Goal: Information Seeking & Learning: Learn about a topic

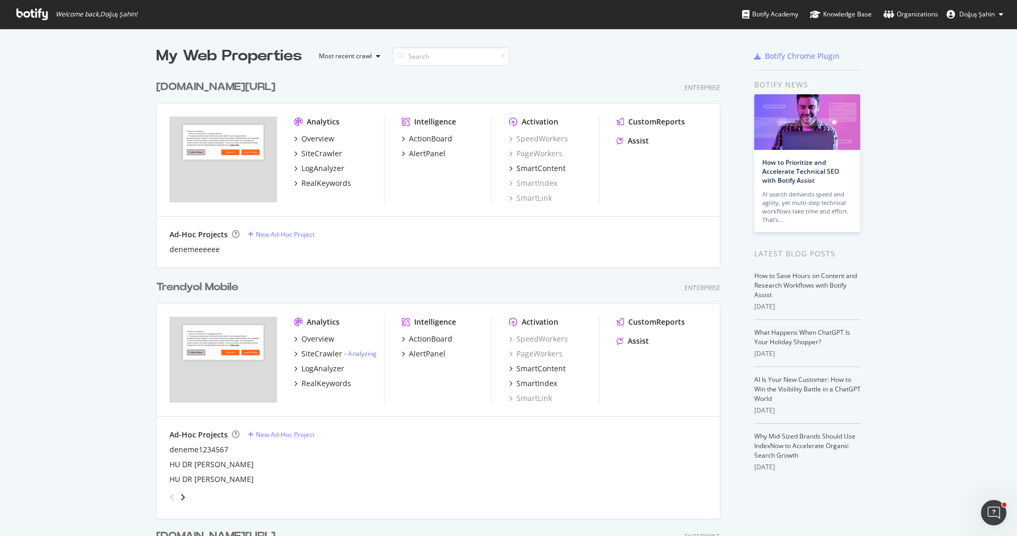
scroll to position [255, 0]
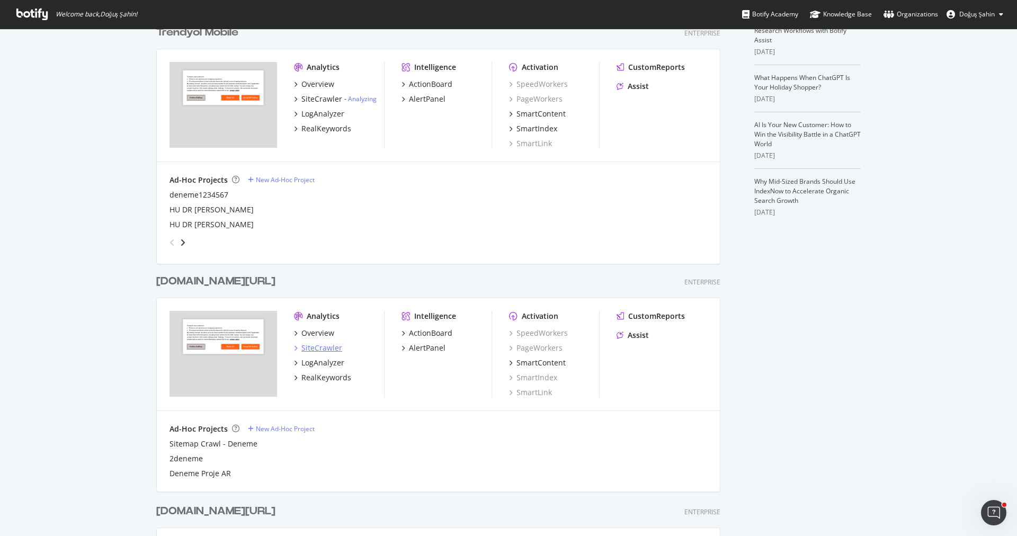
click at [328, 349] on div "SiteCrawler" at bounding box center [321, 348] width 41 height 11
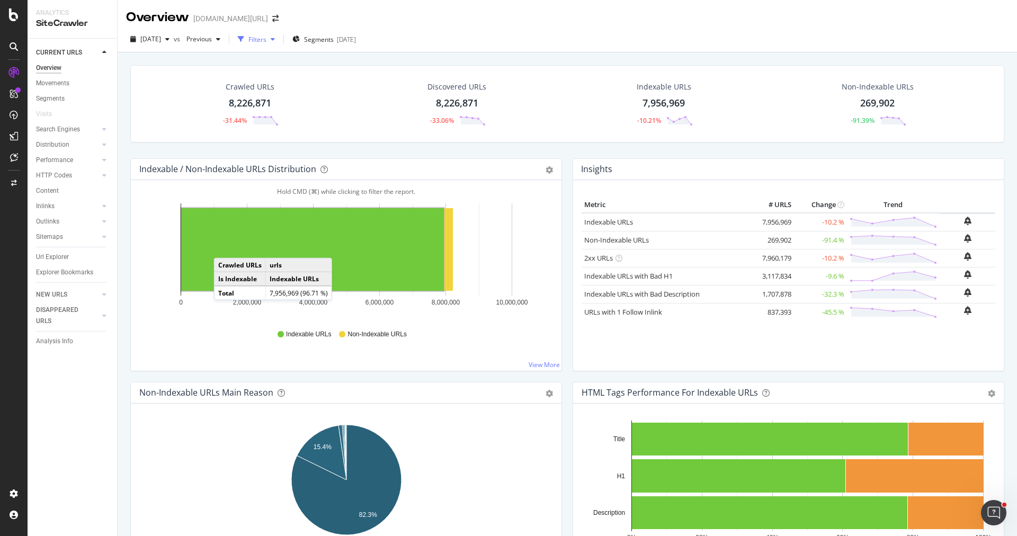
click at [266, 39] on div "Filters" at bounding box center [257, 39] width 18 height 9
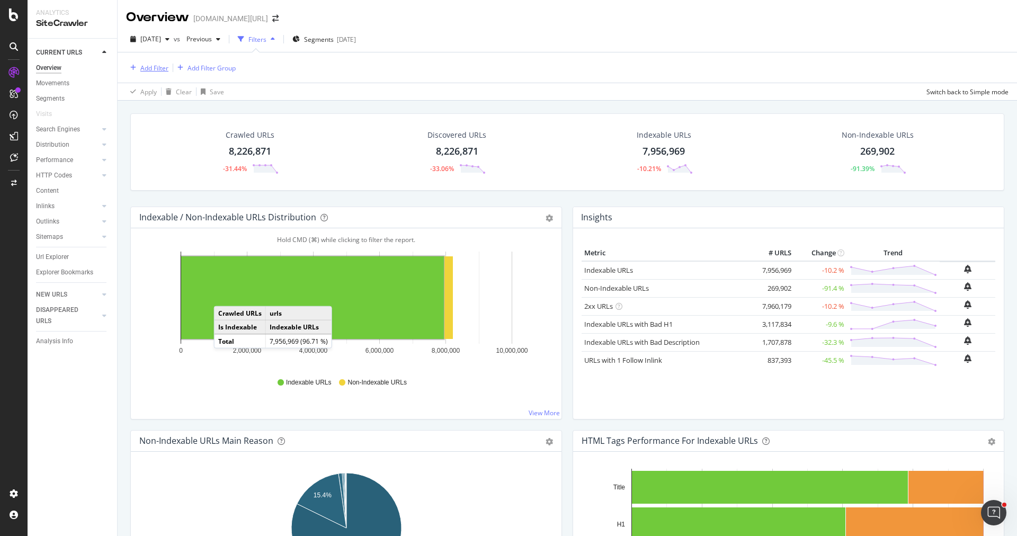
click at [155, 68] on div "Add Filter" at bounding box center [154, 68] width 28 height 9
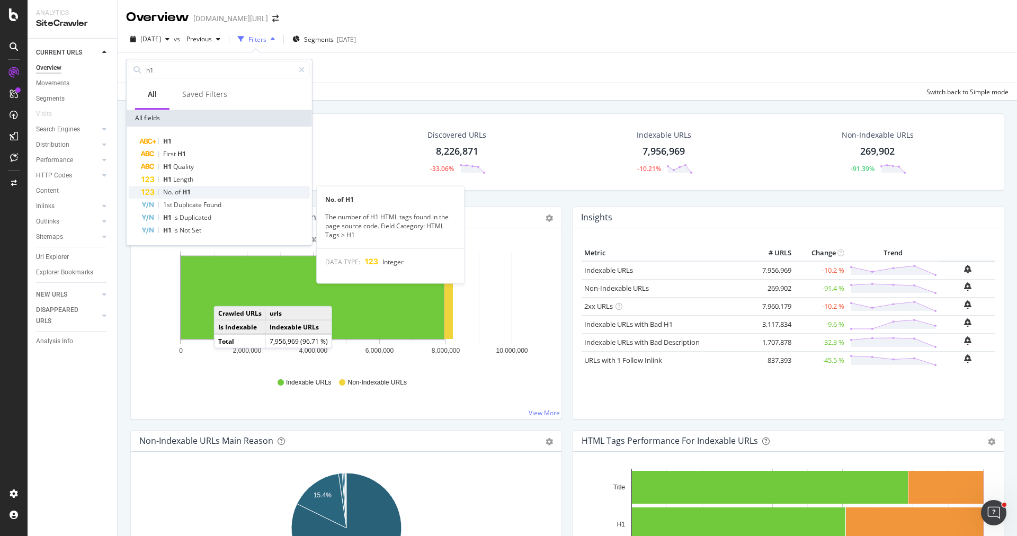
type input "h1"
click at [203, 193] on div "No. of H1" at bounding box center [225, 192] width 168 height 13
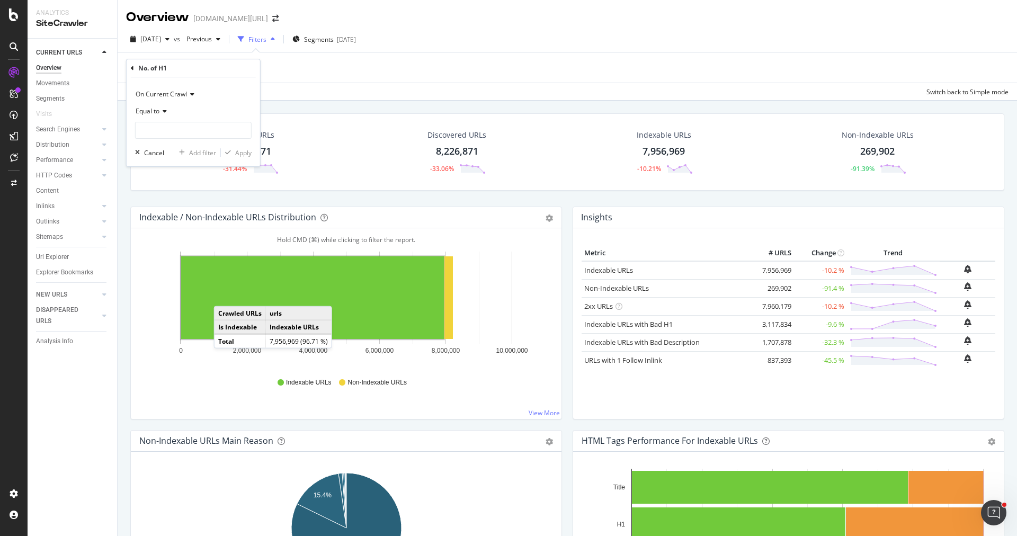
click at [154, 113] on span "Equal to" at bounding box center [148, 110] width 24 height 9
click at [194, 200] on span "Greater than or equal to" at bounding box center [175, 201] width 71 height 9
click at [174, 129] on input "number" at bounding box center [193, 130] width 116 height 17
type input "2"
click at [235, 151] on div "button" at bounding box center [228, 152] width 14 height 6
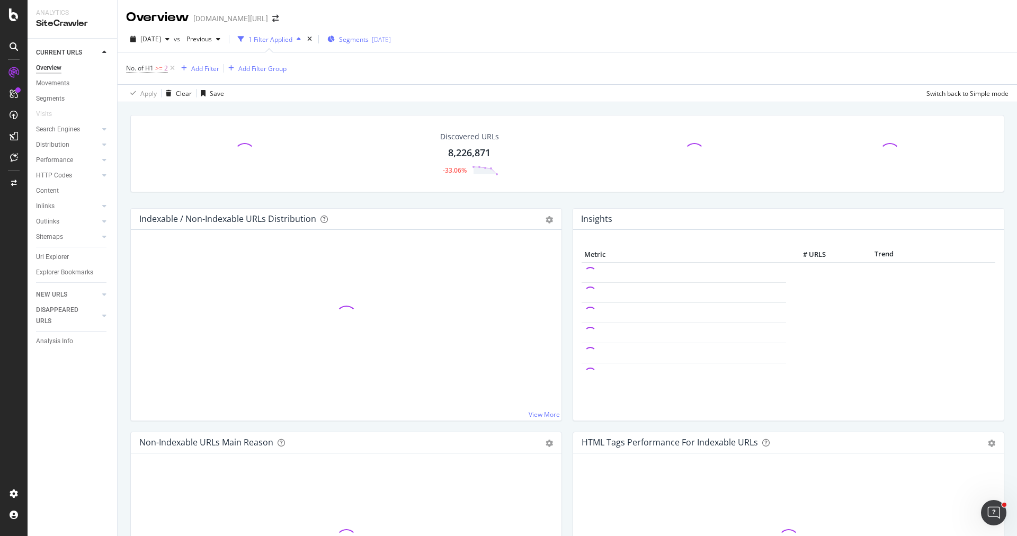
click at [381, 34] on div "Segments 2025-08-27" at bounding box center [359, 39] width 64 height 16
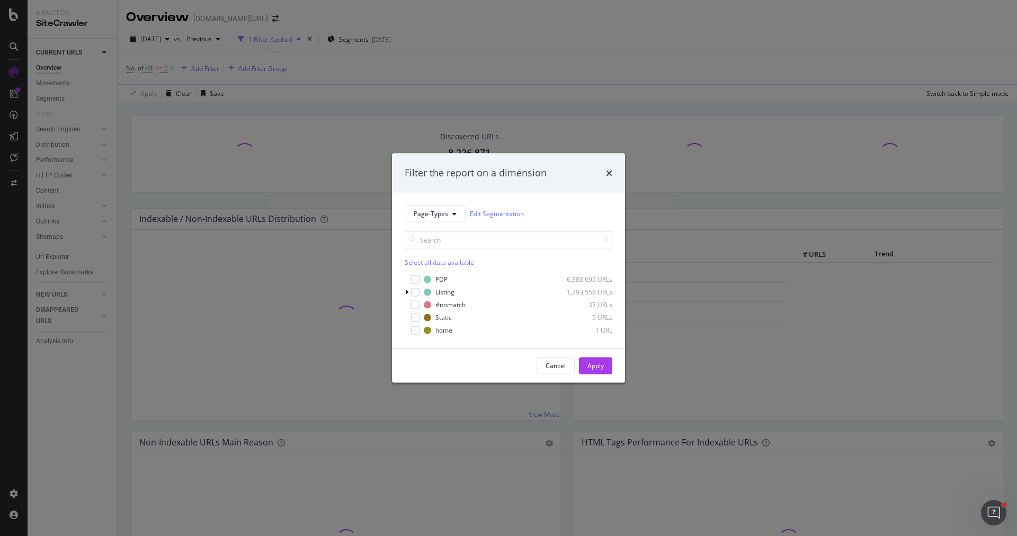
click at [394, 110] on div "Filter the report on a dimension Page-Types Edit Segmentation Select all data a…" at bounding box center [508, 268] width 1017 height 536
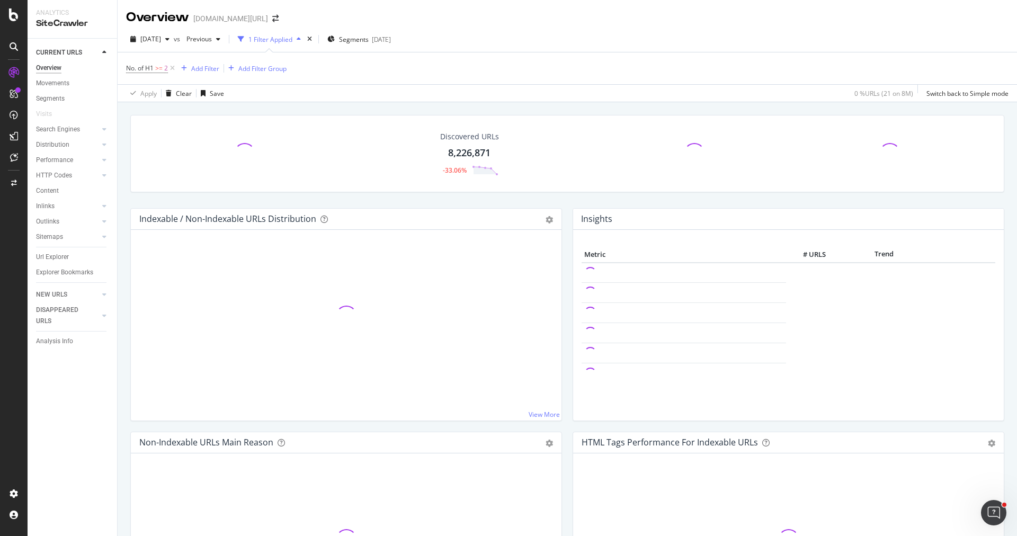
click at [74, 254] on link "Url Explorer" at bounding box center [73, 256] width 74 height 11
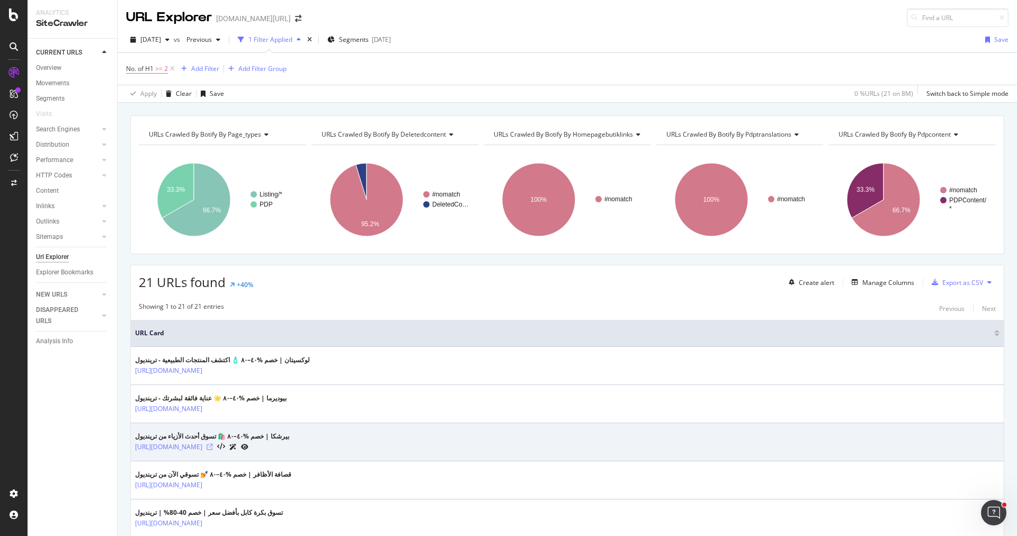
click at [213, 444] on icon at bounding box center [209, 447] width 6 height 6
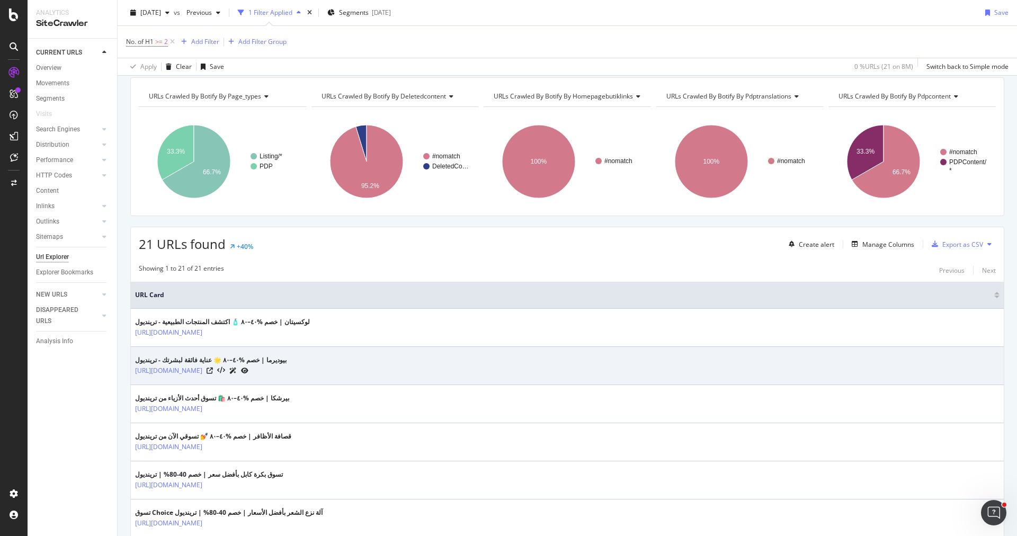
scroll to position [25, 0]
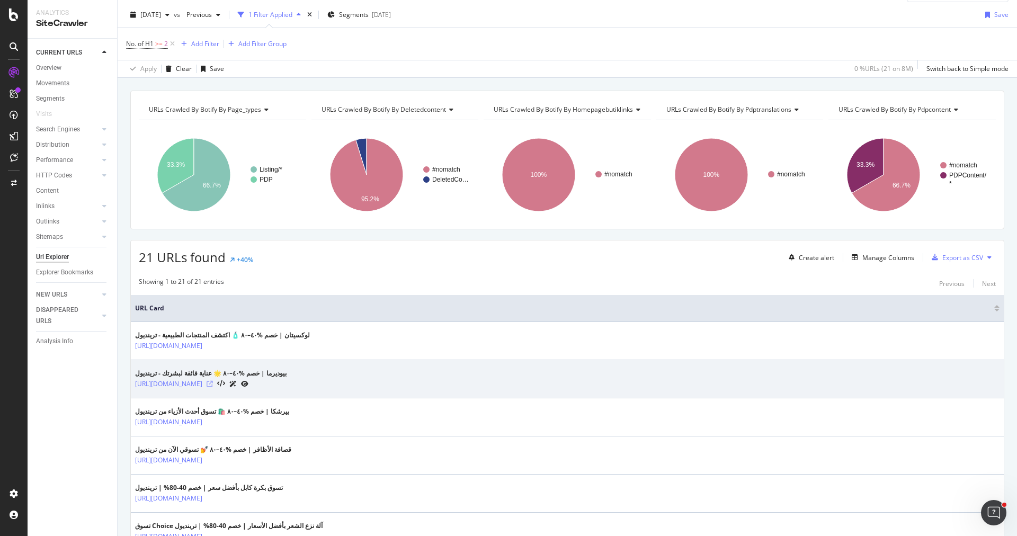
click at [213, 381] on icon at bounding box center [209, 384] width 6 height 6
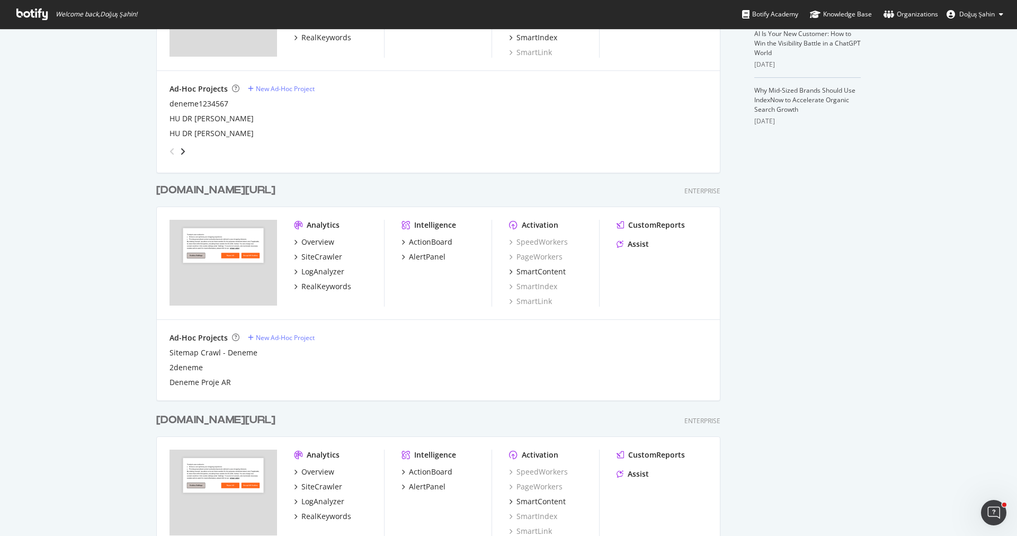
scroll to position [398, 0]
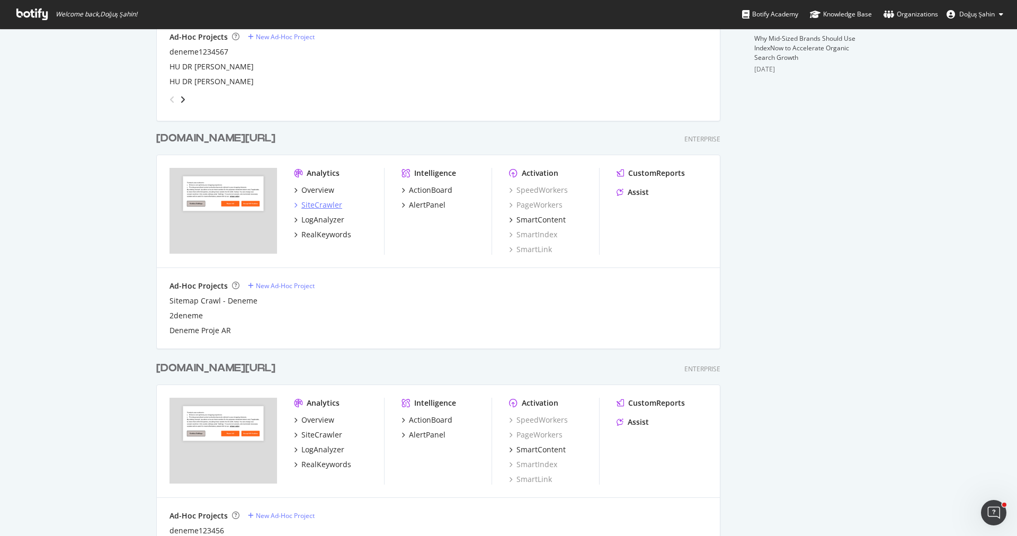
click at [337, 202] on div "SiteCrawler" at bounding box center [321, 205] width 41 height 11
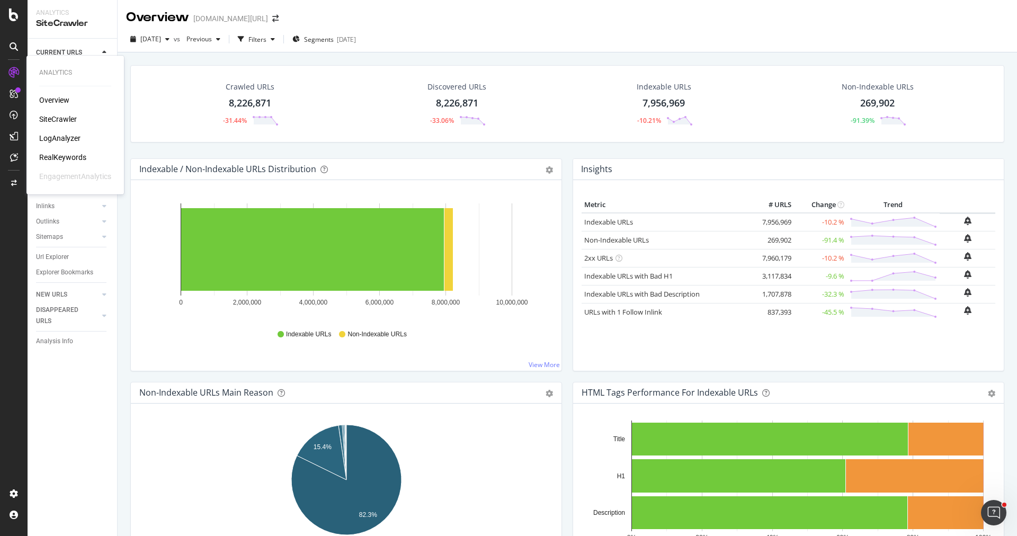
click at [72, 151] on div "Overview SiteCrawler LogAnalyzer RealKeywords EngagementAnalytics" at bounding box center [75, 138] width 72 height 87
click at [74, 157] on div "RealKeywords" at bounding box center [62, 157] width 47 height 11
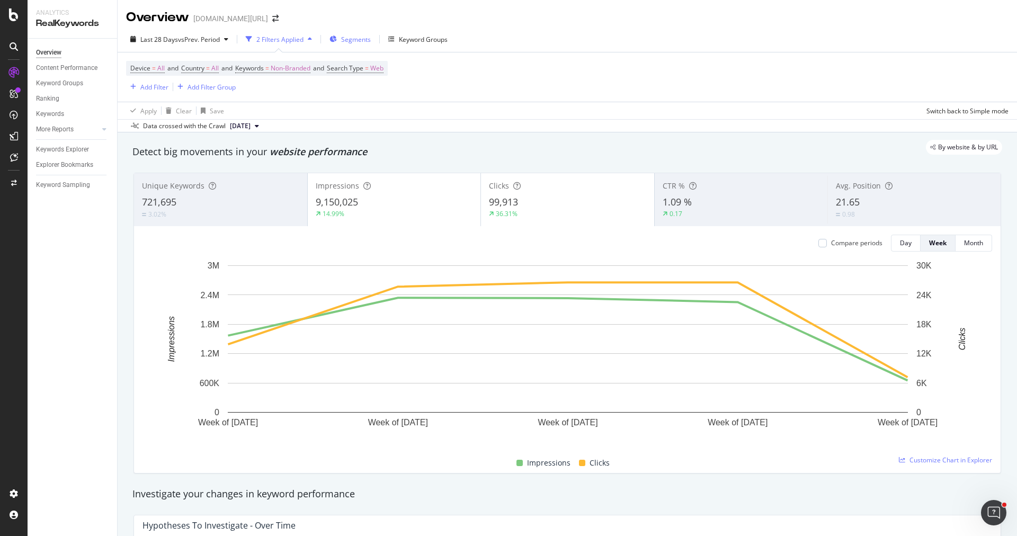
click at [361, 40] on span "Segments" at bounding box center [356, 39] width 30 height 9
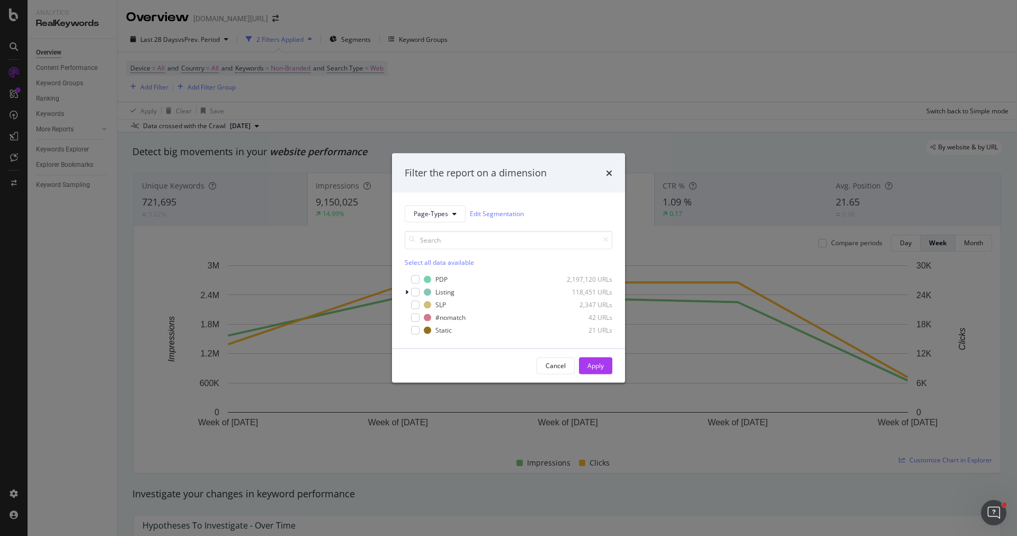
click at [422, 102] on div "Filter the report on a dimension Page-Types Edit Segmentation Select all data a…" at bounding box center [508, 268] width 1017 height 536
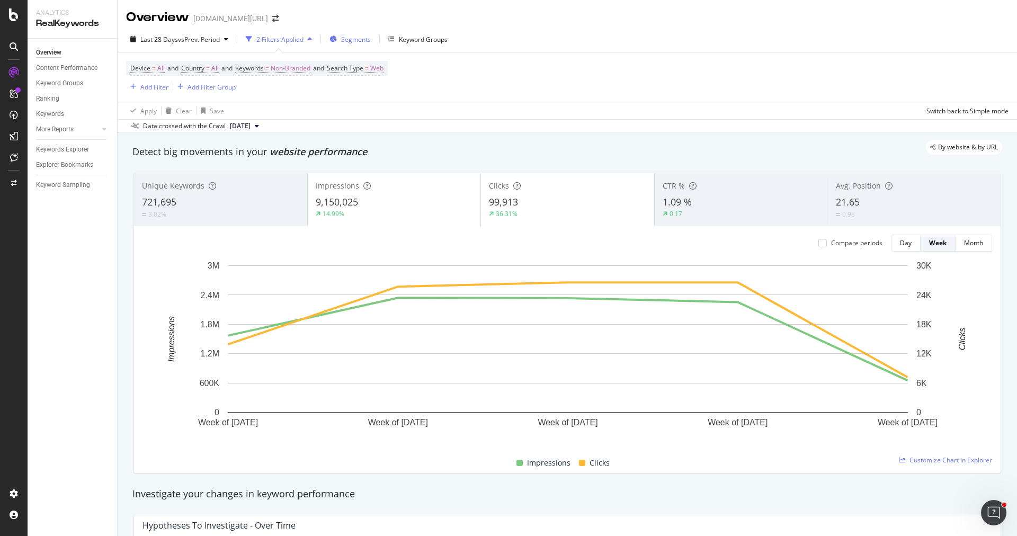
click at [353, 44] on div "Segments" at bounding box center [349, 39] width 41 height 16
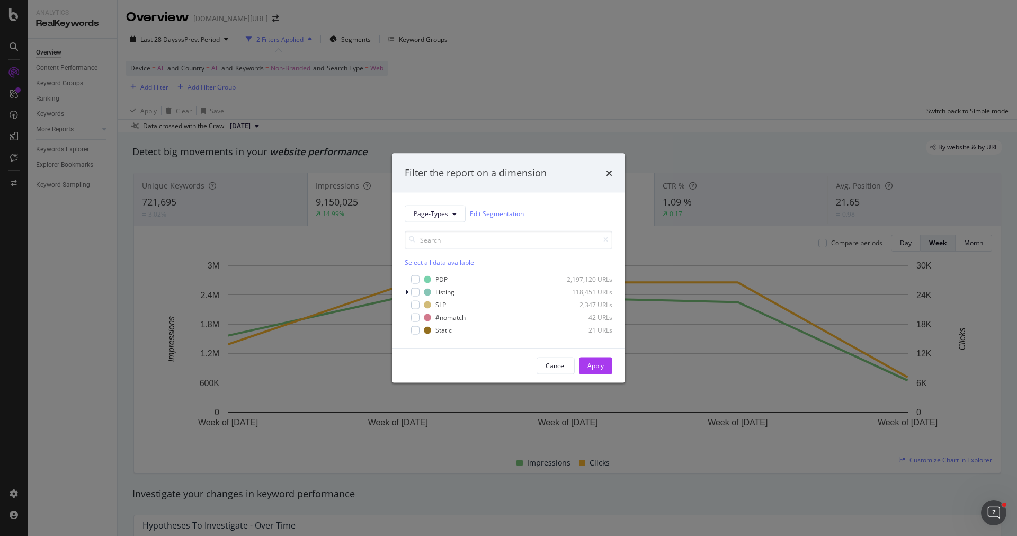
click at [455, 103] on div "Filter the report on a dimension Page-Types Edit Segmentation Select all data a…" at bounding box center [508, 268] width 1017 height 536
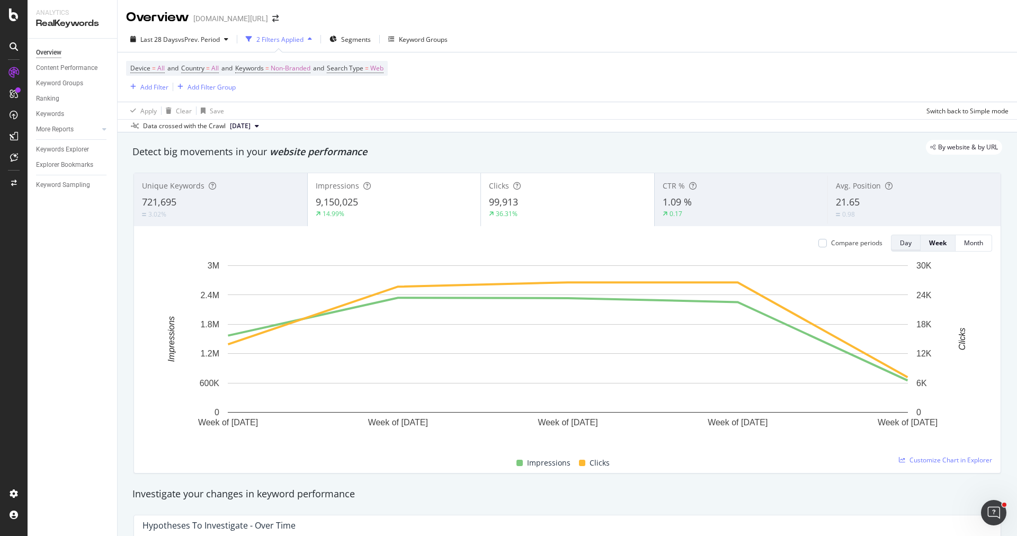
click at [898, 244] on button "Day" at bounding box center [906, 243] width 30 height 17
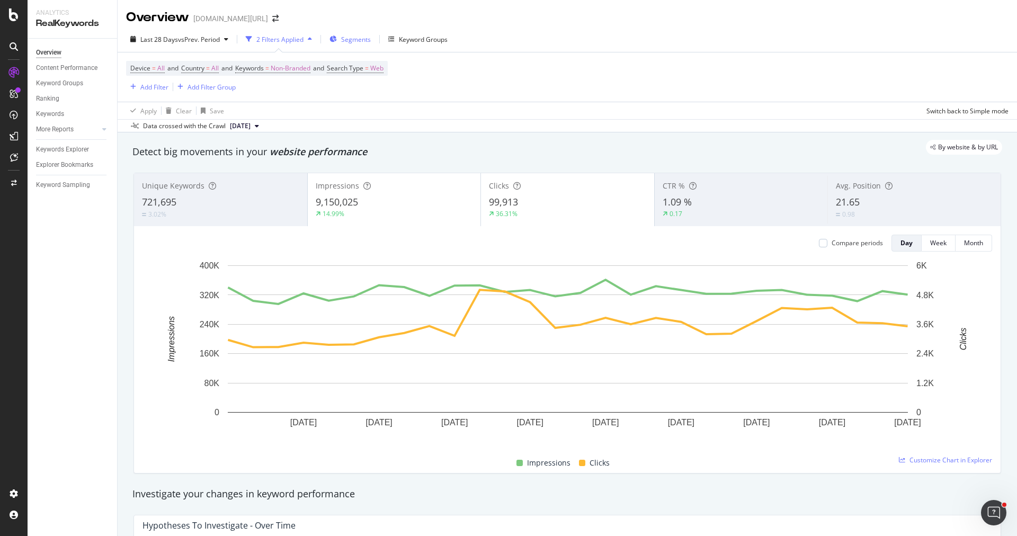
click at [362, 45] on div "Segments" at bounding box center [349, 39] width 41 height 16
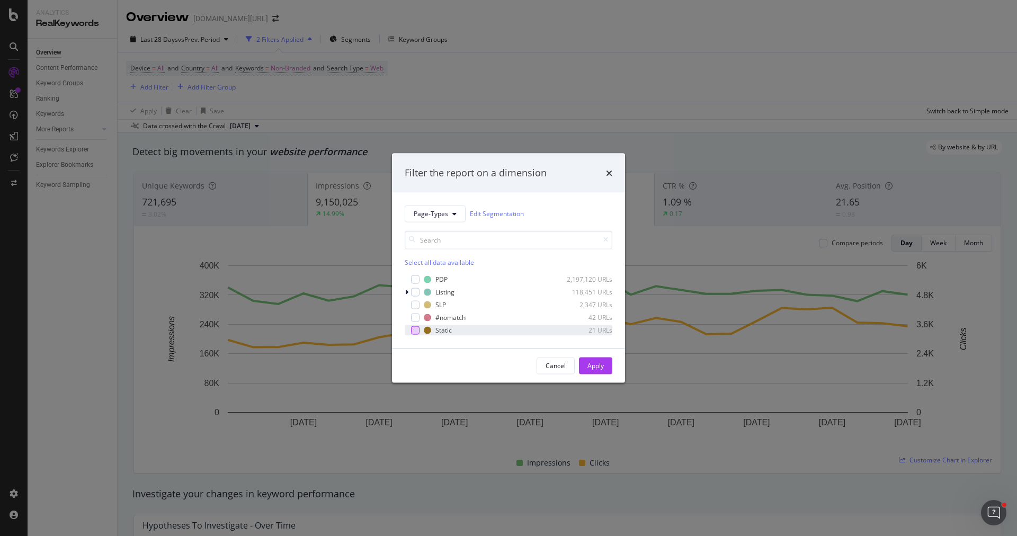
click at [417, 332] on div "modal" at bounding box center [415, 330] width 8 height 8
click at [593, 374] on div "Cancel Apply" at bounding box center [508, 365] width 233 height 34
click at [609, 361] on button "Apply" at bounding box center [595, 365] width 33 height 17
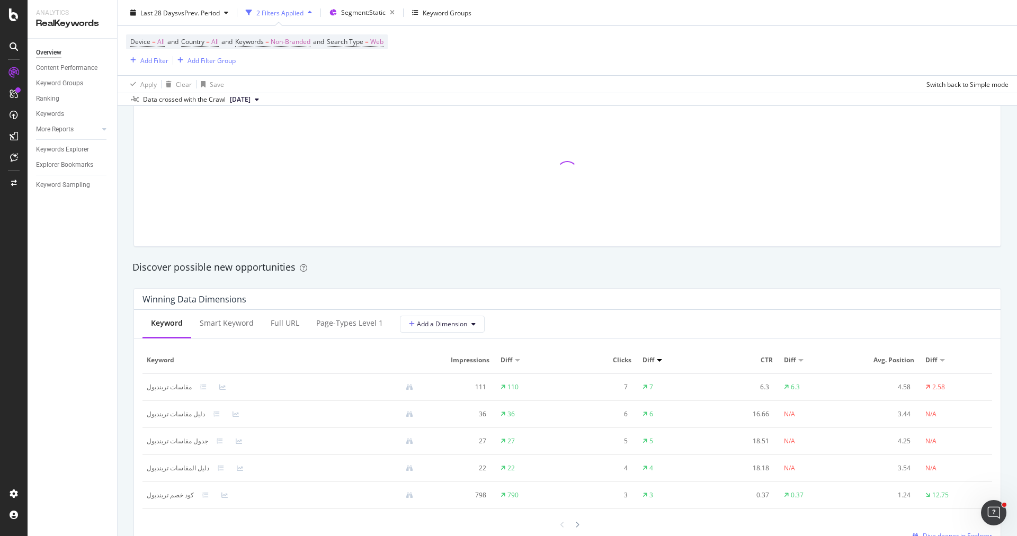
scroll to position [837, 0]
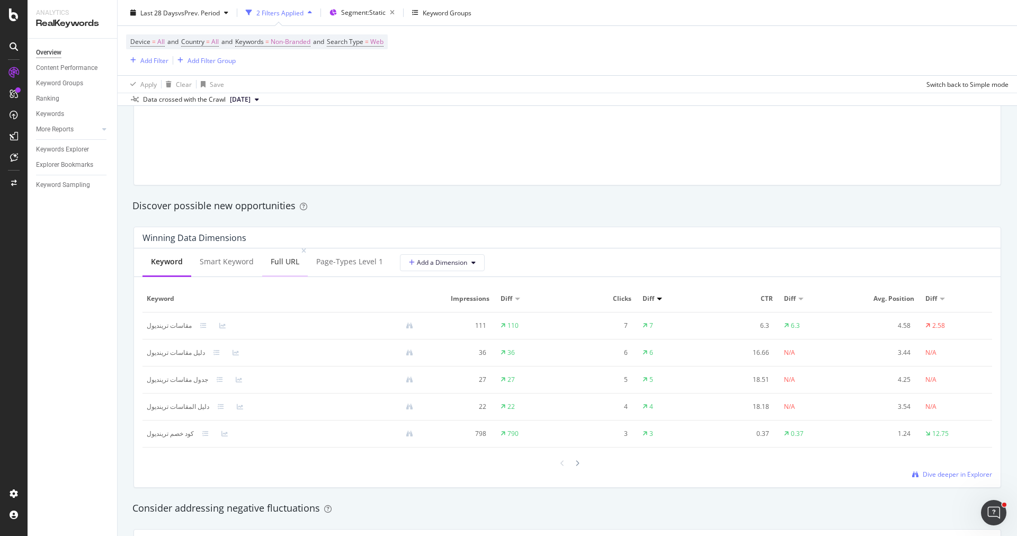
click at [296, 266] on div "Full URL" at bounding box center [285, 262] width 46 height 29
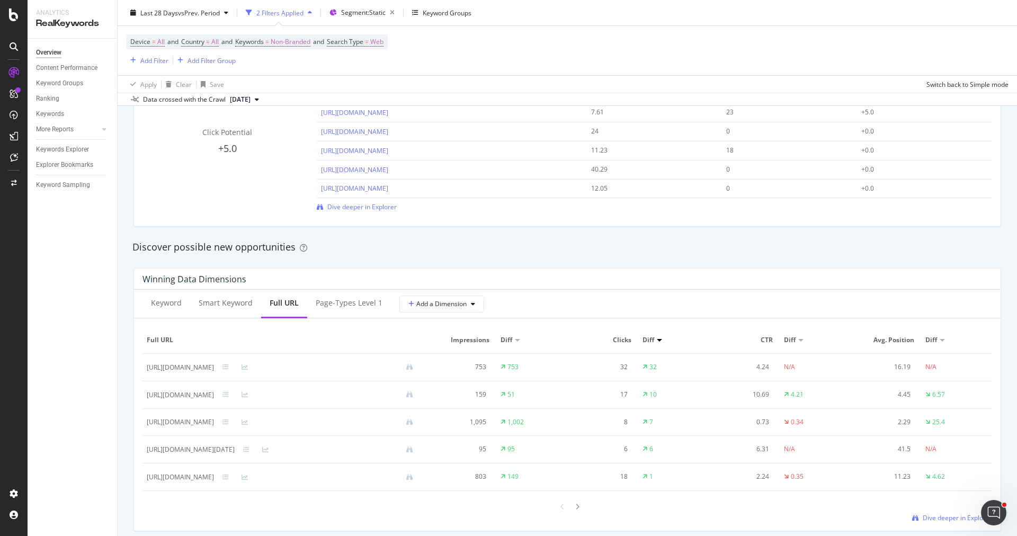
scroll to position [835, 0]
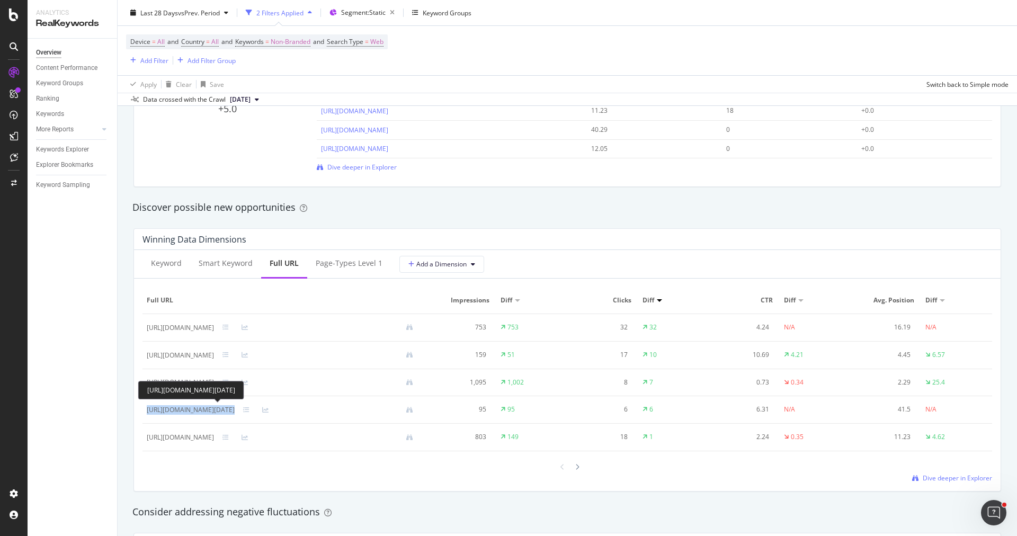
drag, startPoint x: 290, startPoint y: 408, endPoint x: 147, endPoint y: 409, distance: 143.5
click at [147, 409] on div "[URL][DOMAIN_NAME][DATE]" at bounding box center [284, 409] width 275 height 10
copy div "[URL][DOMAIN_NAME][DATE]"
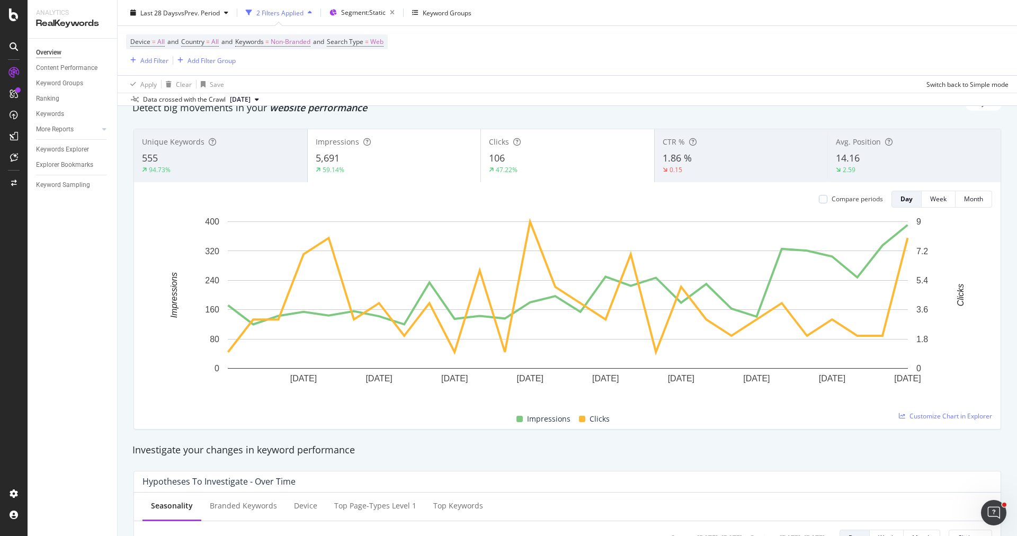
scroll to position [0, 0]
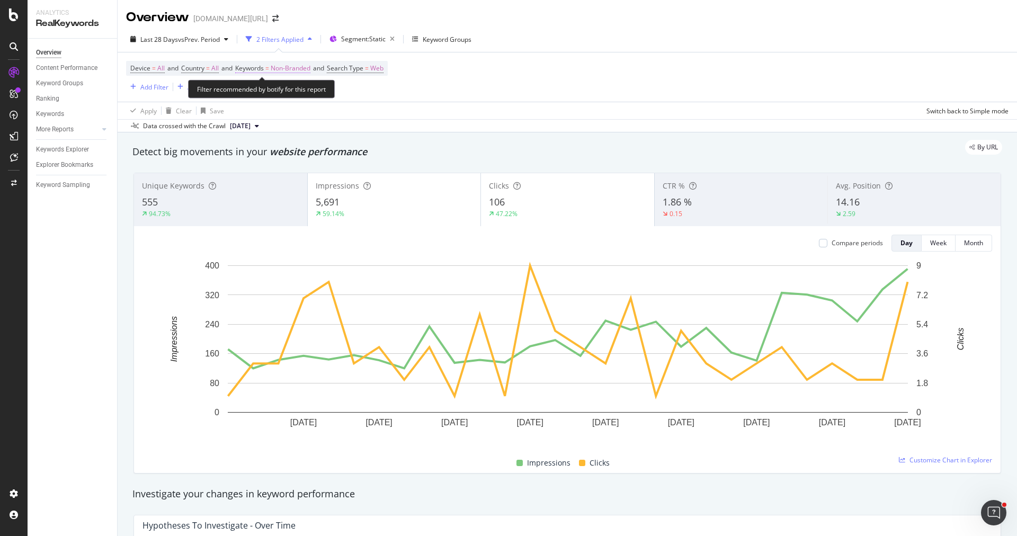
click at [308, 70] on span "Non-Branded" at bounding box center [291, 68] width 40 height 15
click at [290, 93] on span "Non-Branded" at bounding box center [272, 92] width 44 height 9
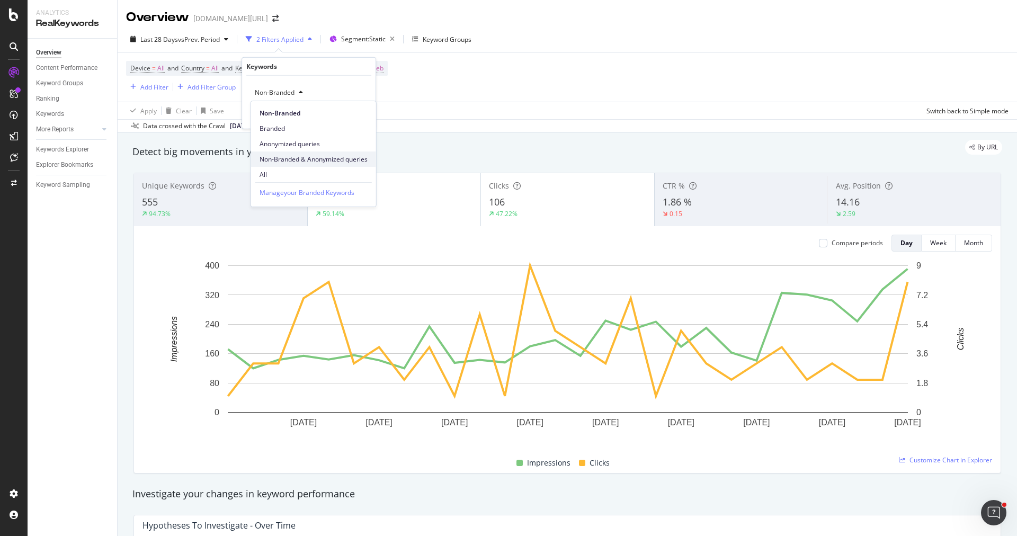
click at [301, 157] on span "Non-Branded & Anonymized queries" at bounding box center [313, 160] width 108 height 10
click at [361, 123] on div "Non-Branded & Anonymized queries Cancel Add filter Apply" at bounding box center [313, 102] width 142 height 53
click at [361, 120] on div "Non-Branded & Anonymized queries Cancel Add filter Apply" at bounding box center [313, 102] width 142 height 53
click at [364, 117] on div "Apply" at bounding box center [367, 114] width 16 height 9
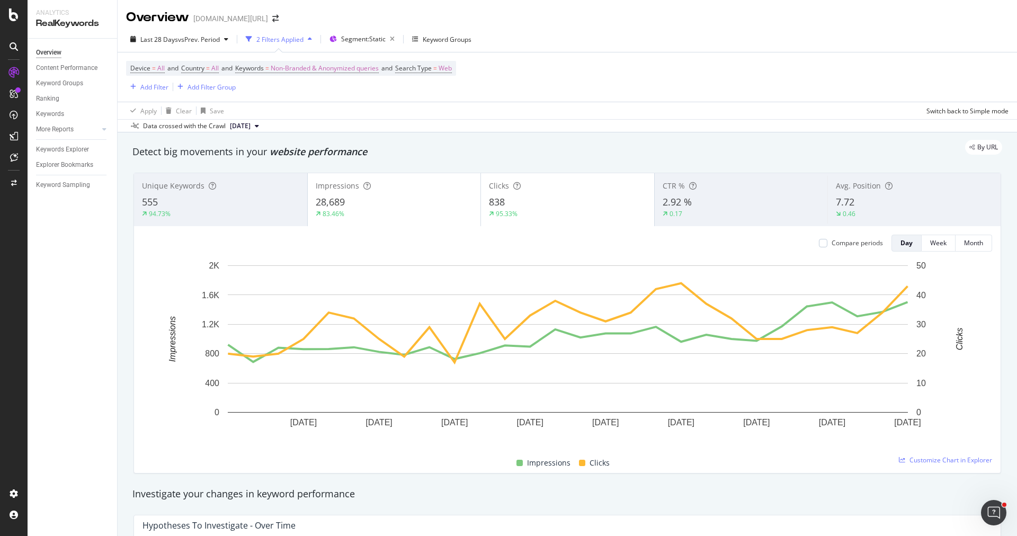
click at [515, 206] on div "838" at bounding box center [567, 202] width 157 height 14
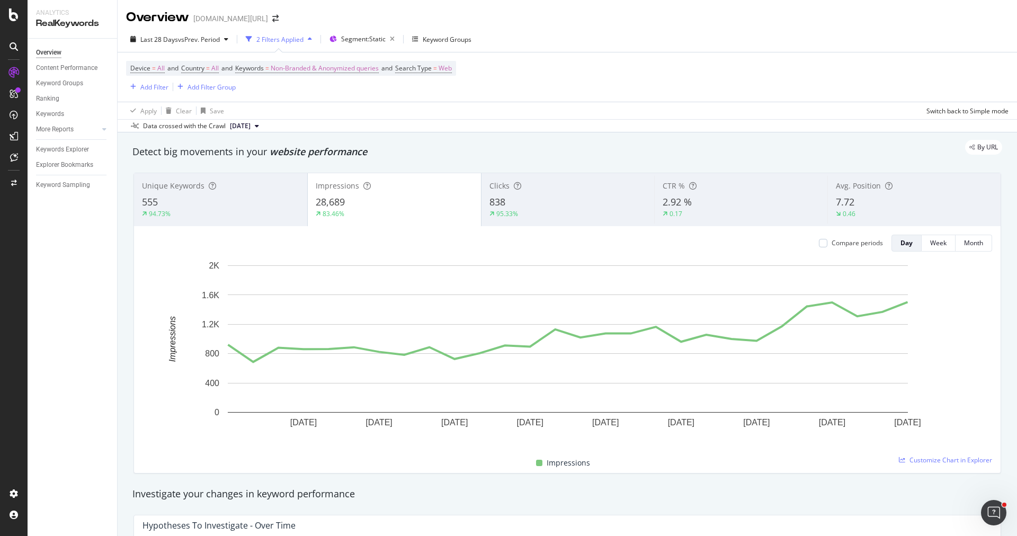
click at [539, 205] on div "838" at bounding box center [567, 202] width 157 height 14
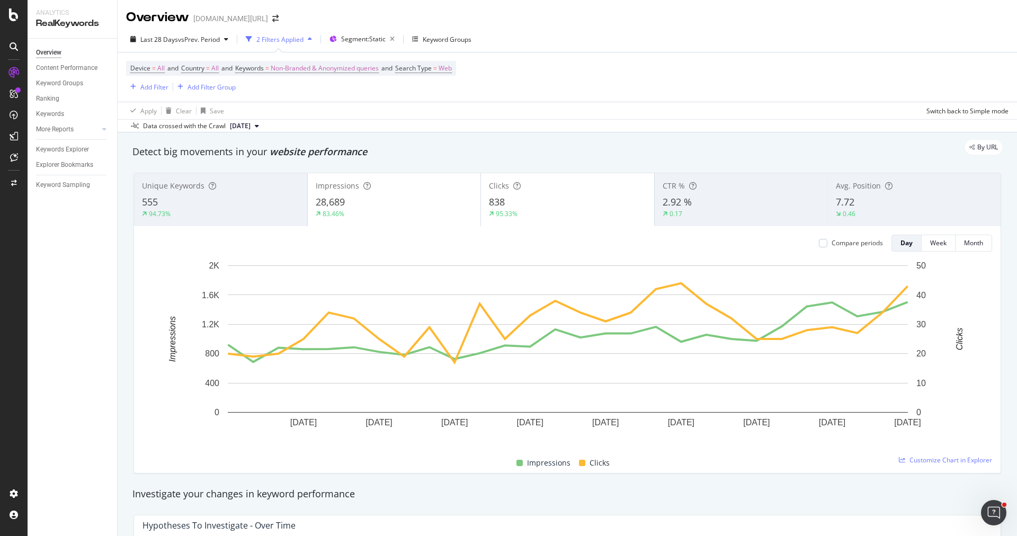
click at [415, 210] on div "83.46%" at bounding box center [394, 214] width 157 height 10
